Goal: Task Accomplishment & Management: Use online tool/utility

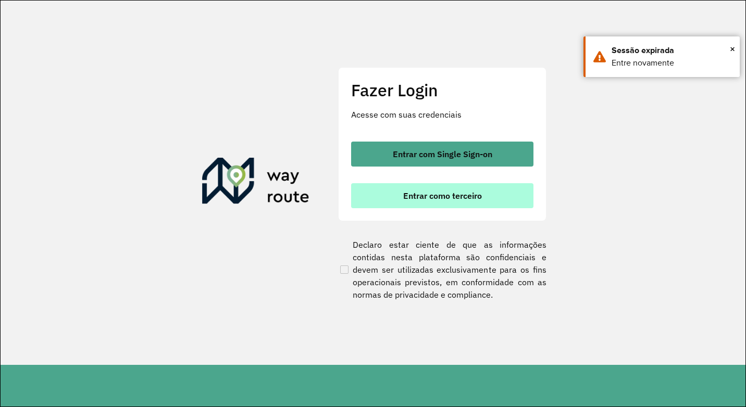
click at [414, 189] on button "Entrar como terceiro" at bounding box center [442, 195] width 182 height 25
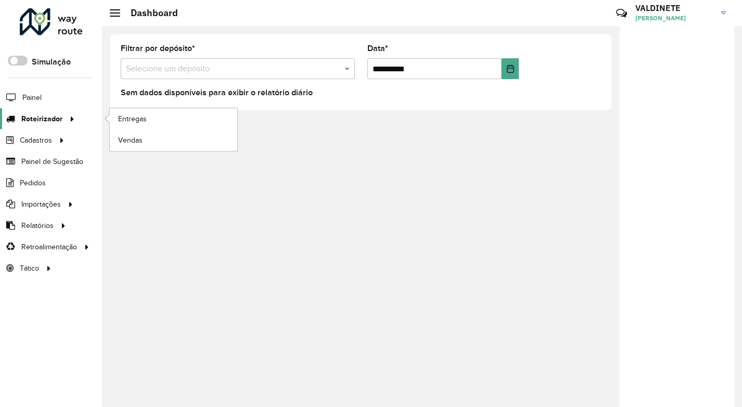
click at [66, 116] on icon at bounding box center [70, 118] width 9 height 16
click at [138, 121] on span "Entregas" at bounding box center [133, 118] width 30 height 11
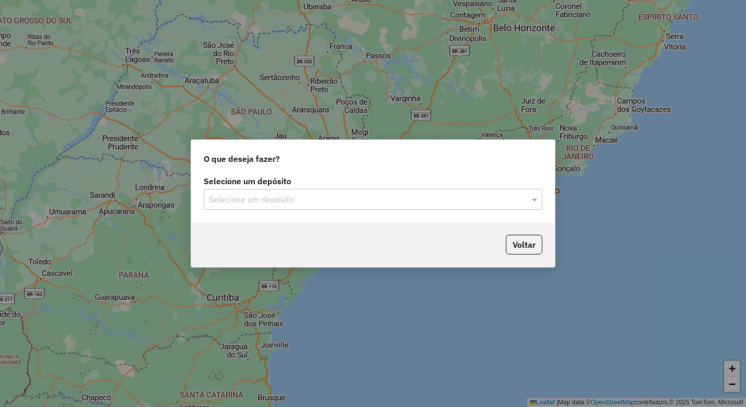
click at [253, 206] on div "Selecione um depósito" at bounding box center [373, 199] width 338 height 21
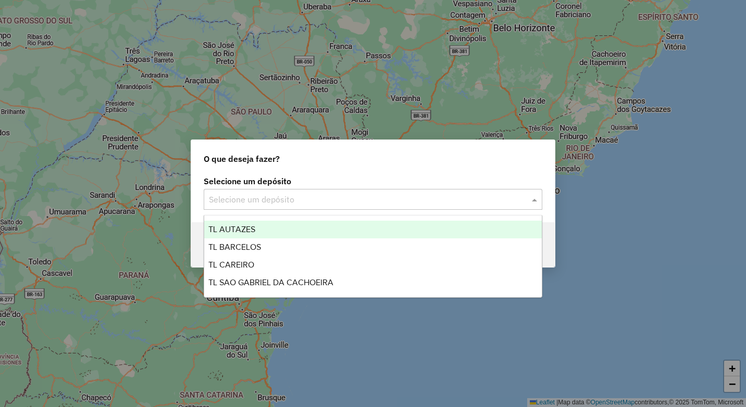
click at [252, 228] on span "TL AUTAZES" at bounding box center [231, 229] width 47 height 9
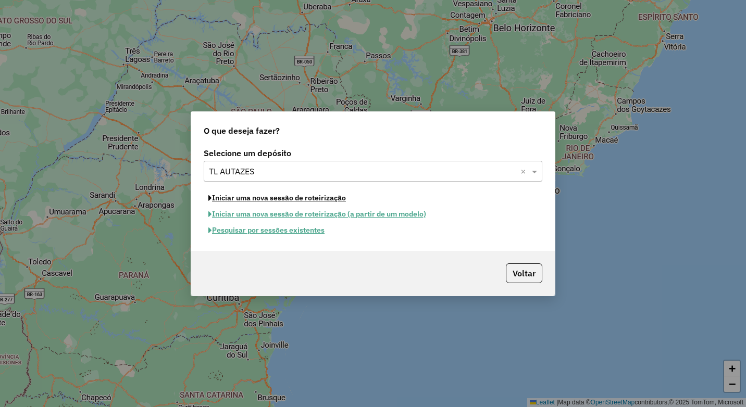
click at [255, 197] on button "Iniciar uma nova sessão de roteirização" at bounding box center [277, 198] width 147 height 16
select select "*"
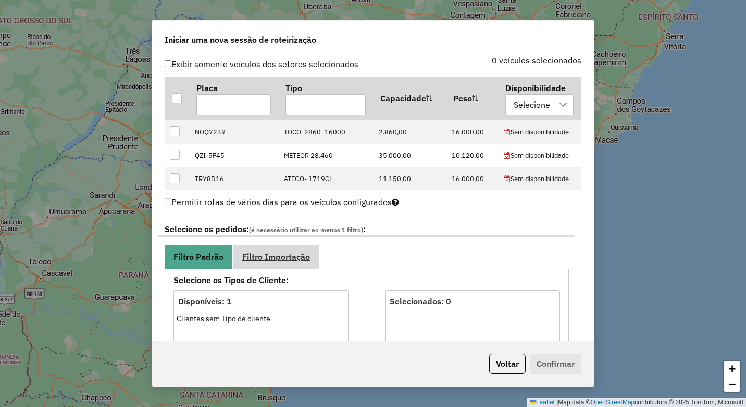
scroll to position [364, 0]
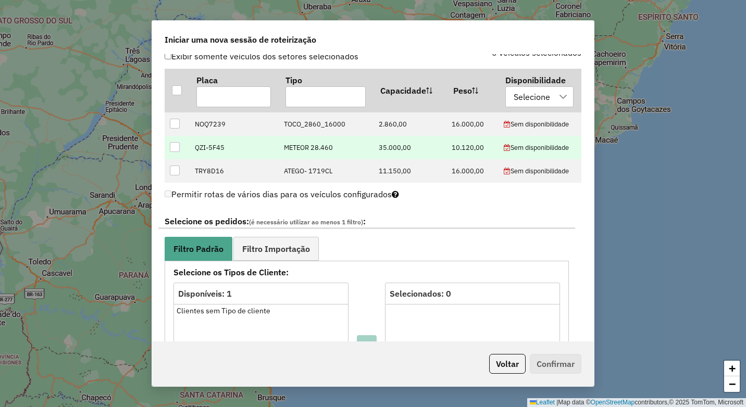
click at [177, 151] on div at bounding box center [175, 147] width 10 height 10
click at [282, 260] on link "Filtro Importação" at bounding box center [275, 248] width 85 height 23
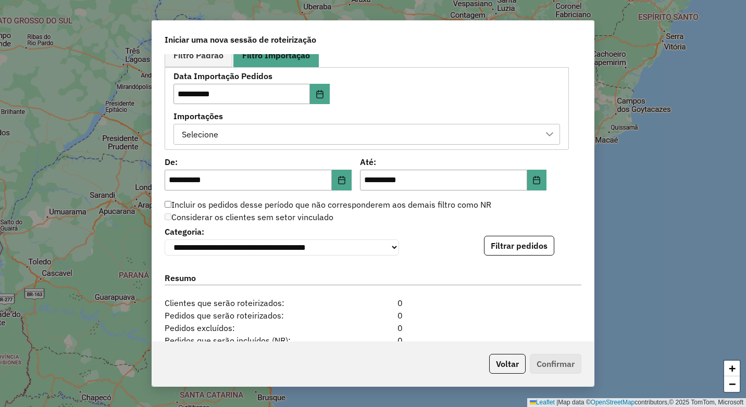
scroll to position [573, 0]
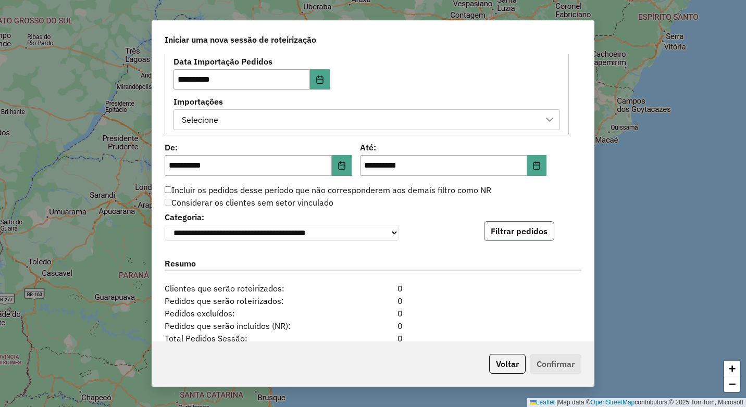
click at [523, 229] on button "Filtrar pedidos" at bounding box center [519, 231] width 70 height 20
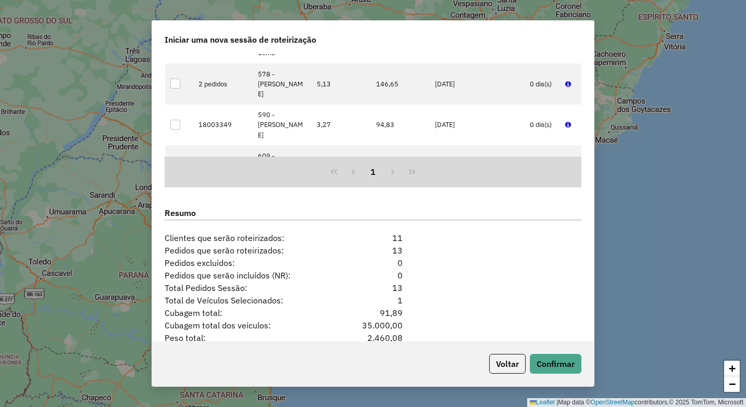
scroll to position [885, 0]
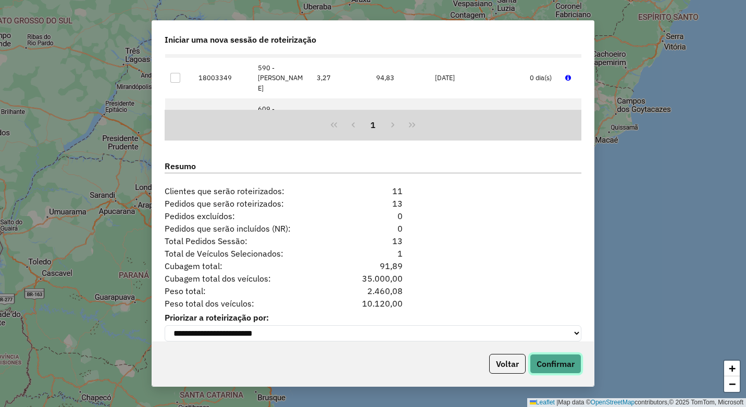
click at [574, 366] on button "Confirmar" at bounding box center [555, 364] width 52 height 20
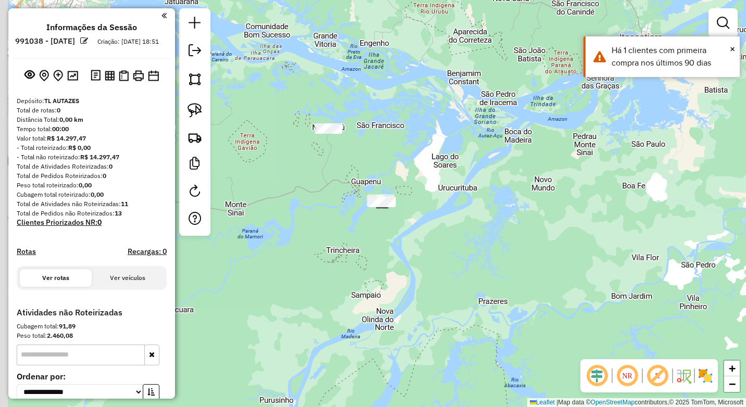
drag, startPoint x: 291, startPoint y: 105, endPoint x: 302, endPoint y: 104, distance: 11.6
click at [302, 104] on div "Janela de atendimento Grade de atendimento Capacidade Transportadoras Veículos …" at bounding box center [373, 203] width 746 height 407
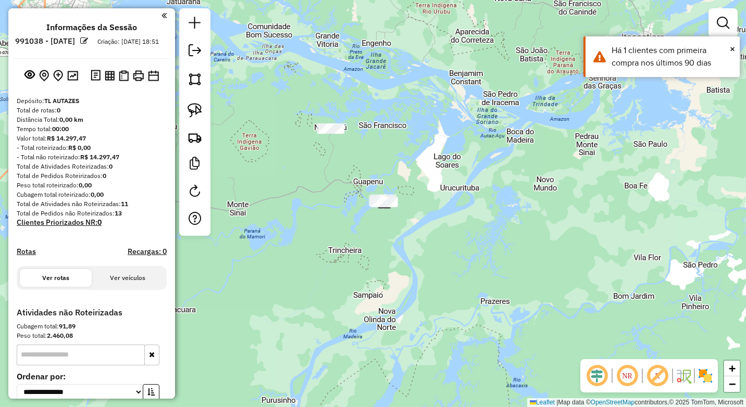
click at [178, 105] on div "Janela de atendimento Grade de atendimento Capacidade Transportadoras Veículos …" at bounding box center [373, 203] width 746 height 407
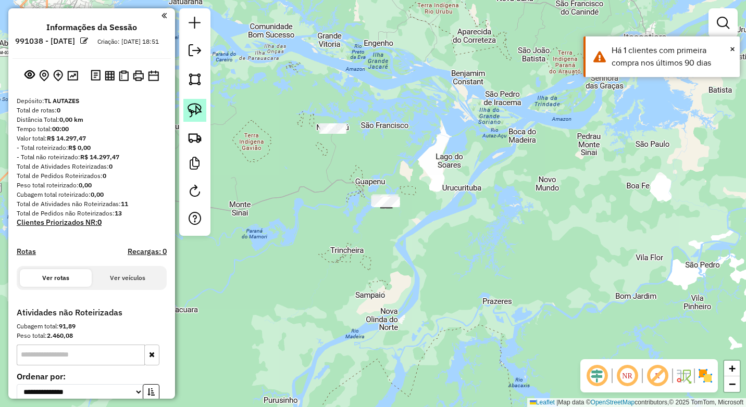
click at [195, 110] on img at bounding box center [194, 110] width 15 height 15
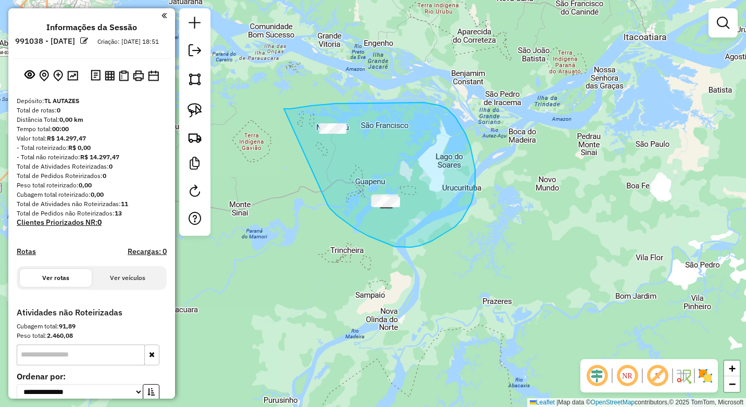
drag, startPoint x: 284, startPoint y: 109, endPoint x: 327, endPoint y: 204, distance: 104.8
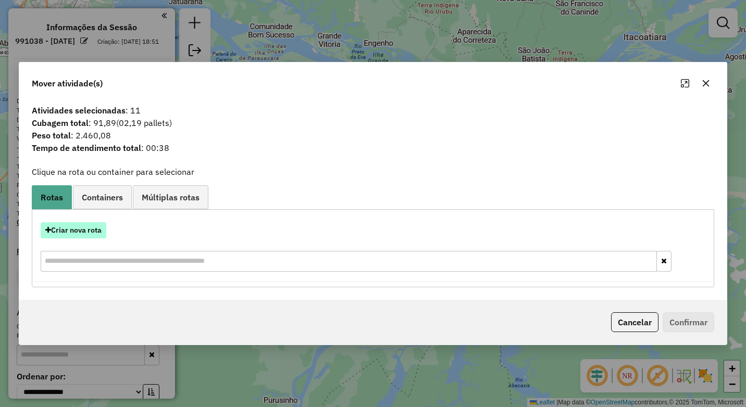
click at [76, 226] on button "Criar nova rota" at bounding box center [74, 230] width 66 height 16
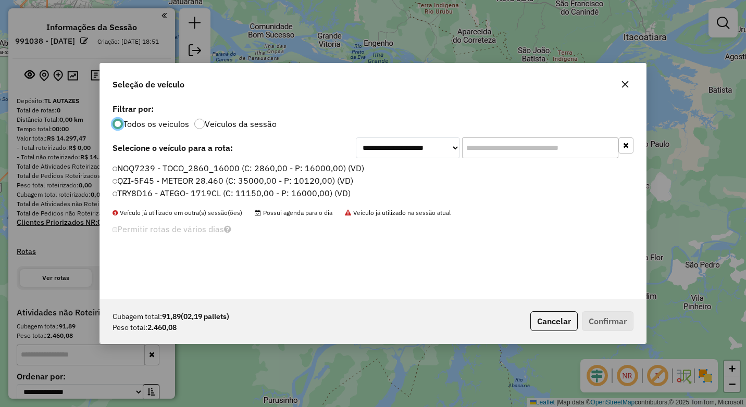
scroll to position [6, 3]
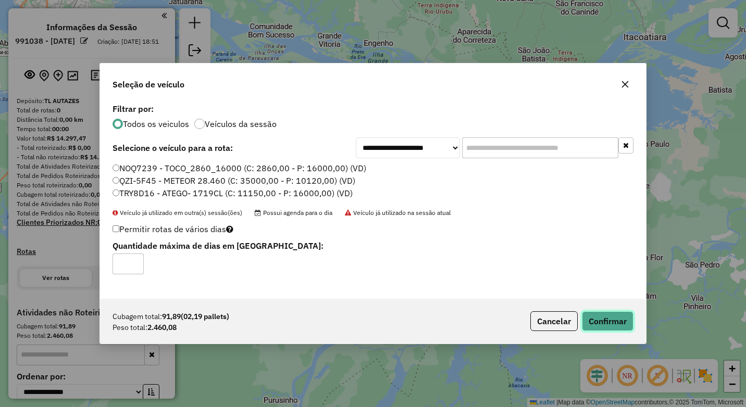
click at [589, 320] on button "Confirmar" at bounding box center [608, 321] width 52 height 20
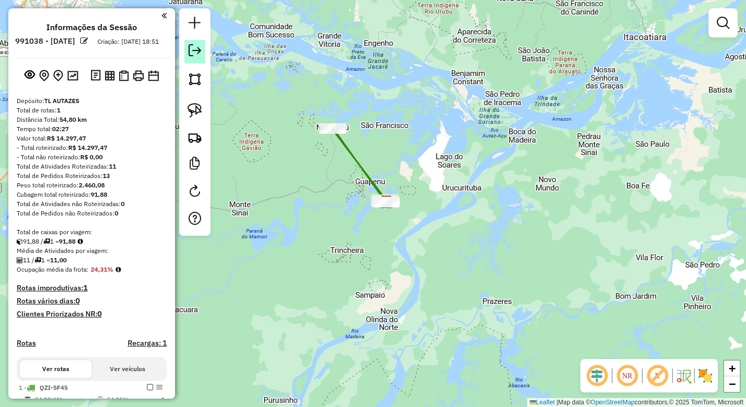
click at [198, 58] on link at bounding box center [194, 51] width 21 height 23
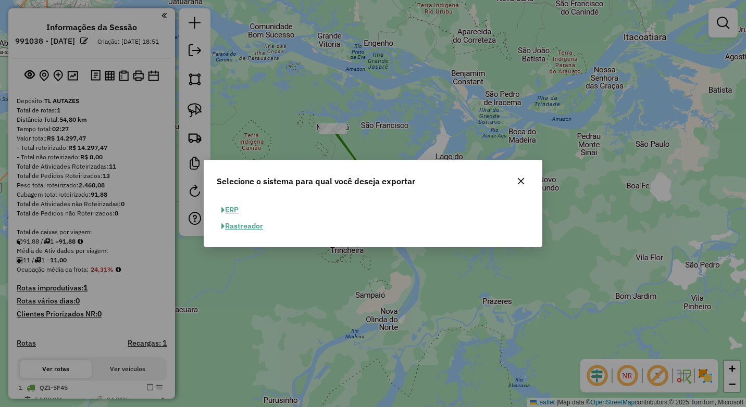
click at [243, 210] on div "ERP Rastreador" at bounding box center [372, 218] width 325 height 32
click at [242, 210] on button "ERP" at bounding box center [230, 210] width 27 height 16
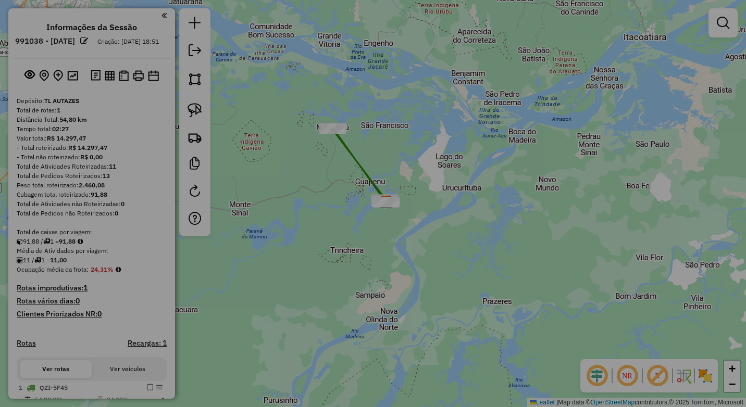
select select "**"
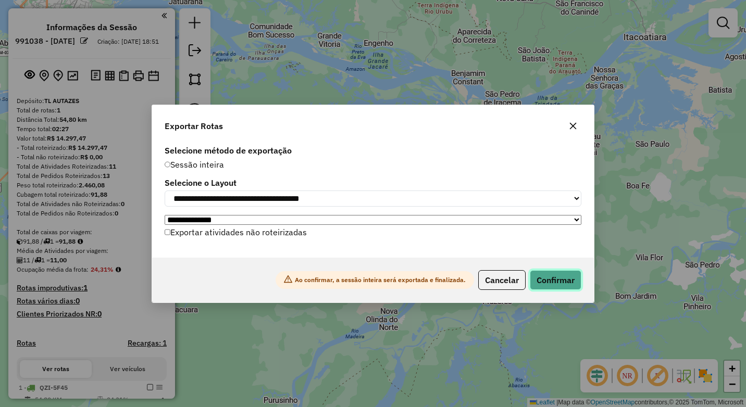
click at [566, 287] on button "Confirmar" at bounding box center [555, 280] width 52 height 20
